Goal: Navigation & Orientation: Understand site structure

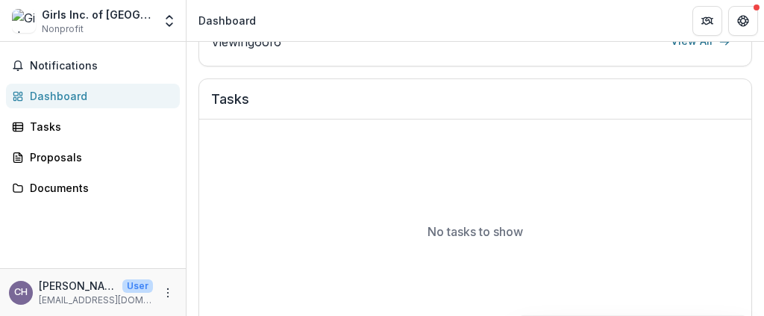
scroll to position [448, 0]
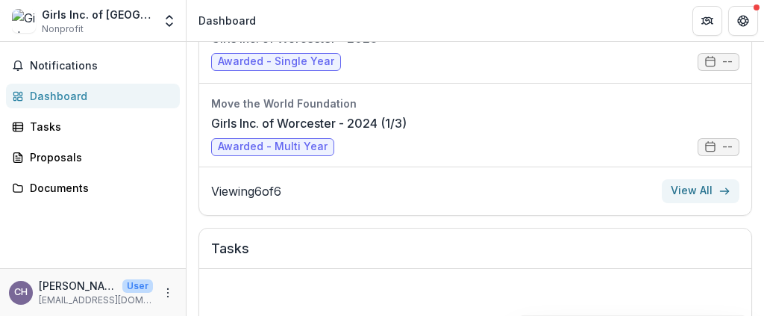
click at [692, 183] on link "View All" at bounding box center [701, 191] width 78 height 24
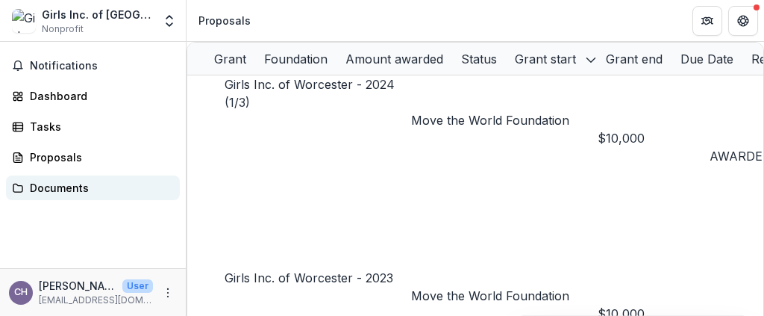
click at [39, 187] on div "Documents" at bounding box center [99, 188] width 138 height 16
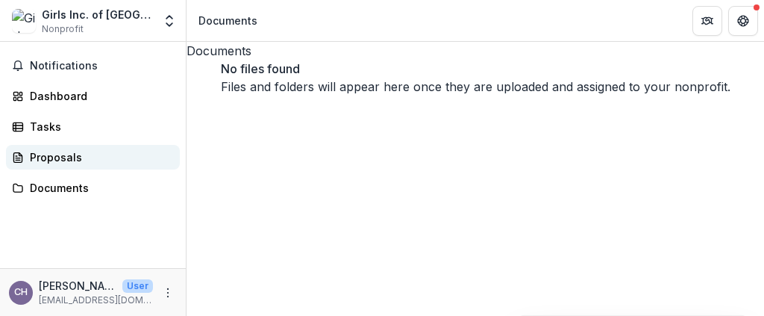
click at [62, 153] on div "Proposals" at bounding box center [99, 157] width 138 height 16
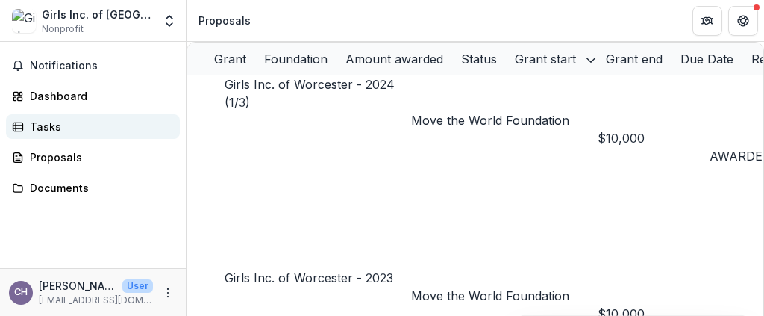
click at [54, 129] on div "Tasks" at bounding box center [99, 127] width 138 height 16
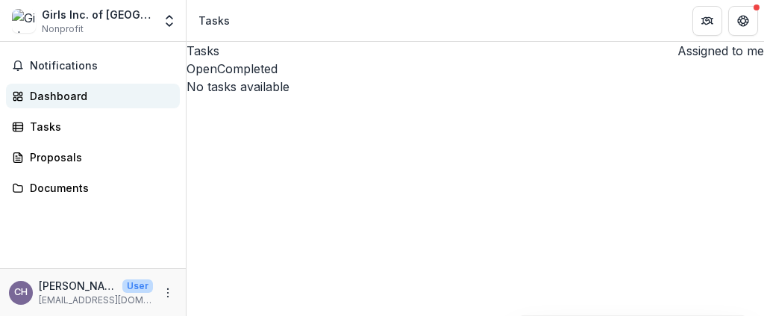
click at [66, 93] on div "Dashboard" at bounding box center [99, 96] width 138 height 16
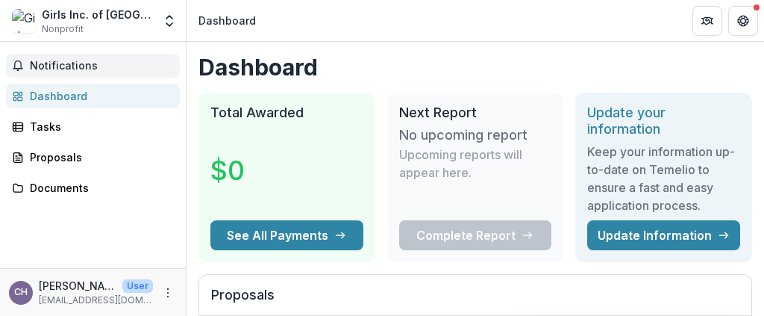
click at [65, 66] on span "Notifications" at bounding box center [102, 66] width 144 height 13
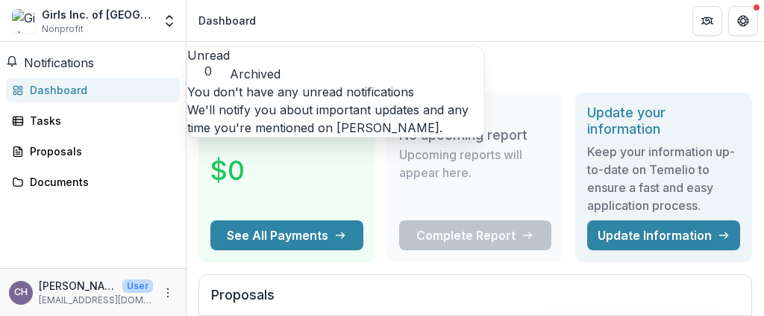
click at [564, 61] on h1 "Dashboard" at bounding box center [476, 67] width 554 height 27
